Goal: Task Accomplishment & Management: Manage account settings

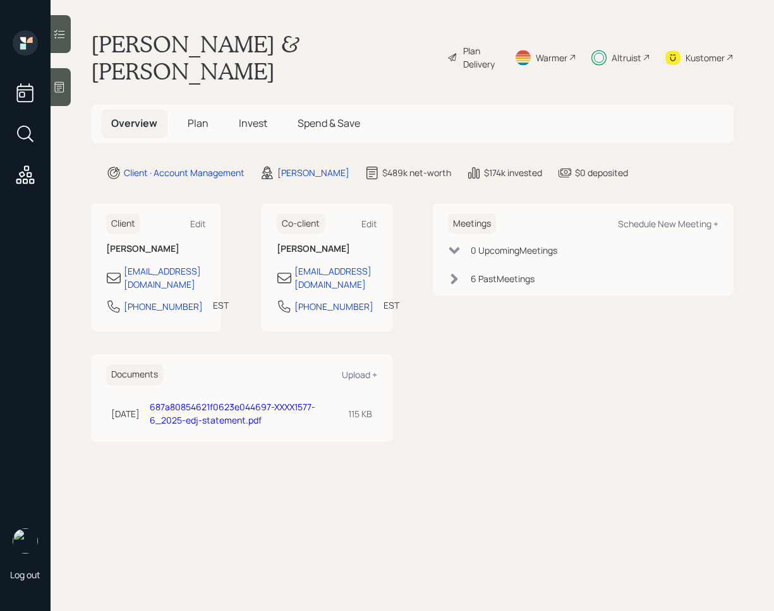
click at [61, 37] on icon at bounding box center [59, 34] width 13 height 13
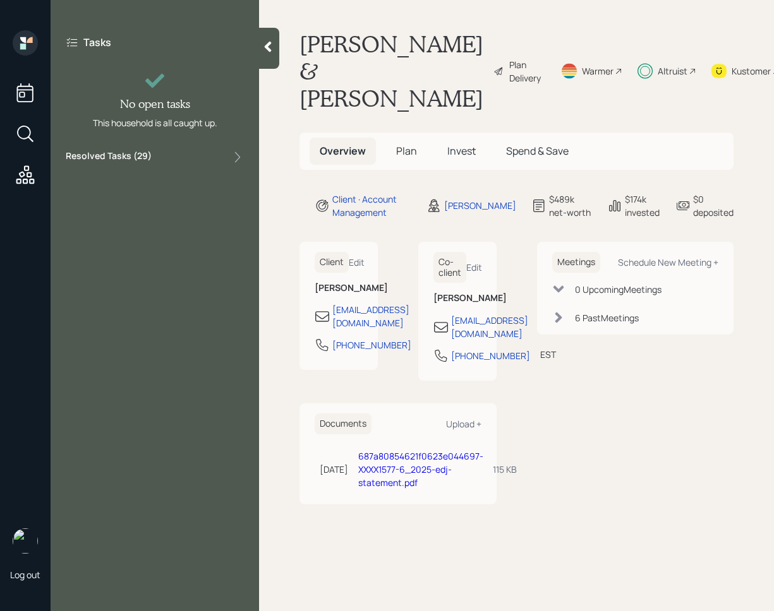
click at [200, 151] on div "Resolved Tasks ( 29 )" at bounding box center [155, 157] width 178 height 15
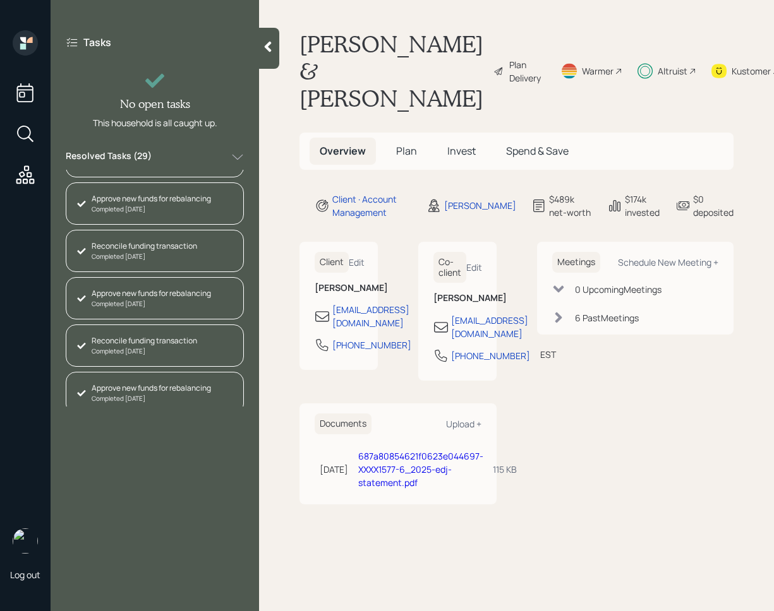
scroll to position [1132, 0]
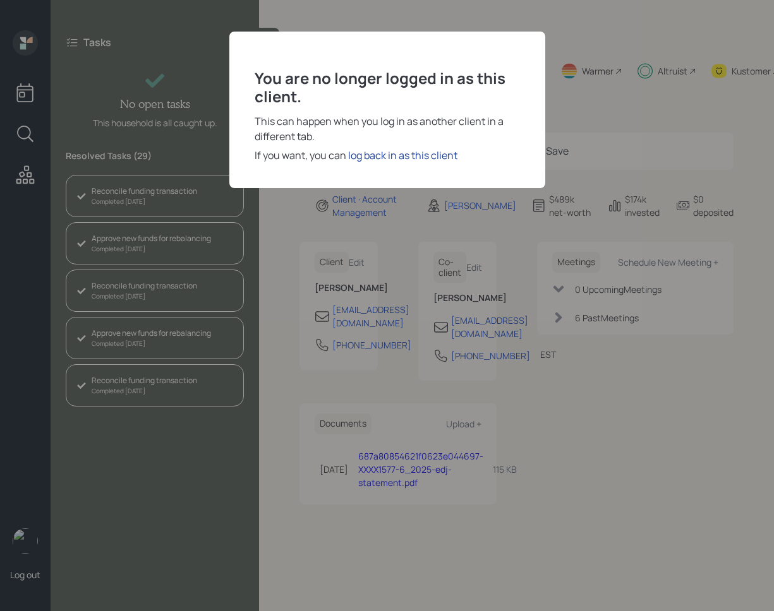
click at [404, 157] on div "log back in as this client" at bounding box center [402, 155] width 109 height 15
